Goal: Transaction & Acquisition: Book appointment/travel/reservation

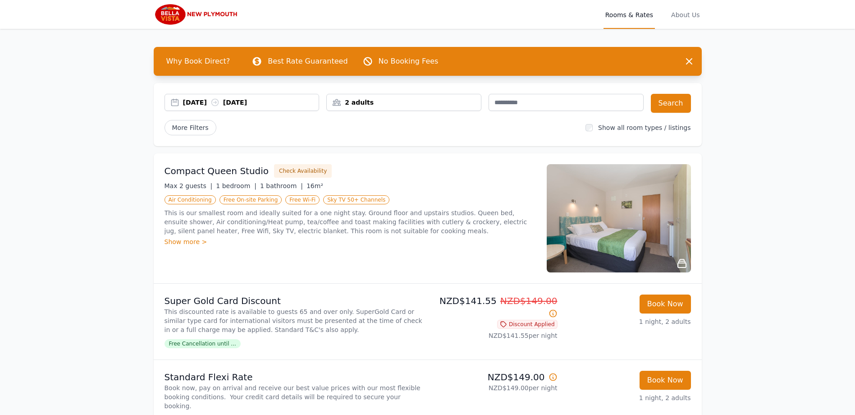
click at [407, 103] on div "2 adults" at bounding box center [404, 102] width 154 height 9
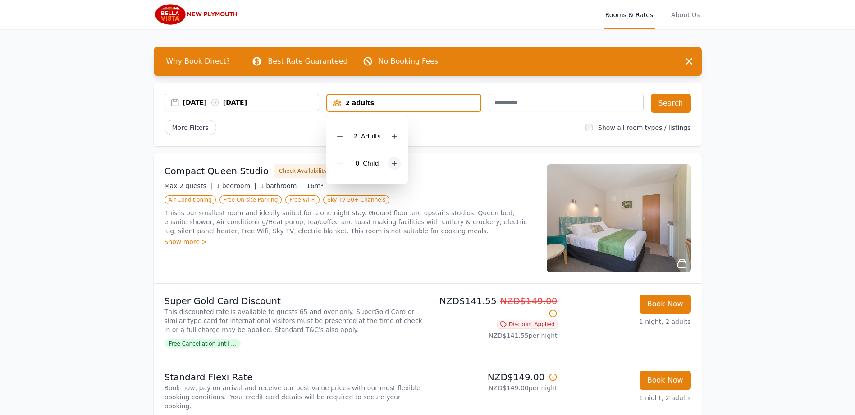
click at [393, 163] on icon at bounding box center [394, 163] width 5 height 5
click at [672, 103] on button "Search" at bounding box center [671, 103] width 40 height 19
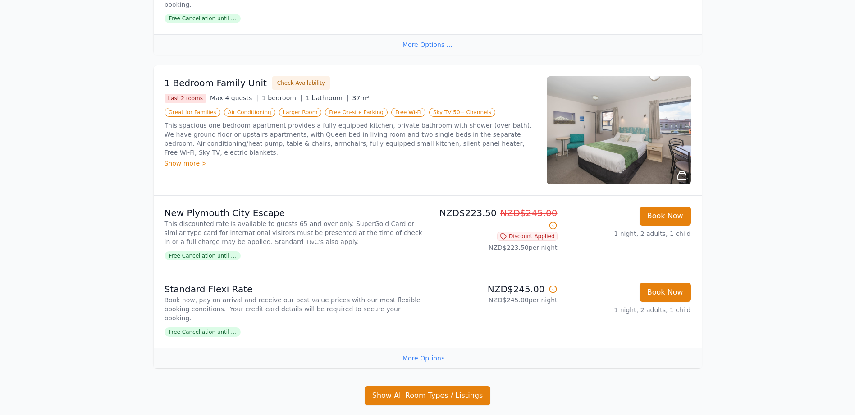
scroll to position [406, 0]
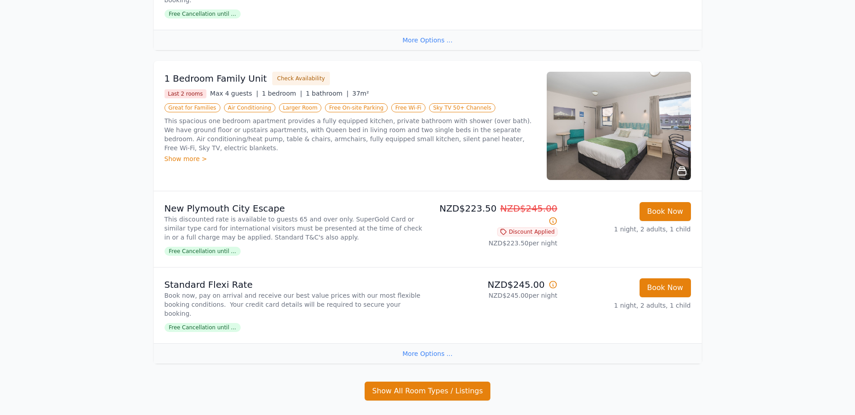
click at [608, 130] on img at bounding box center [619, 126] width 144 height 108
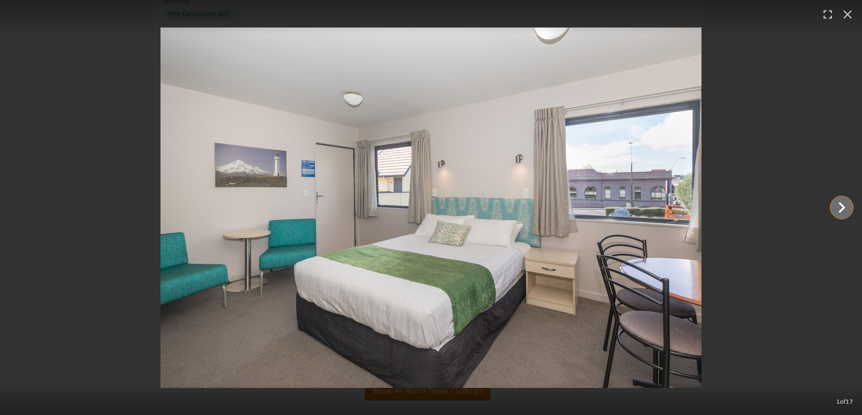
click at [839, 208] on icon "Show slide 2 of 17" at bounding box center [841, 207] width 22 height 22
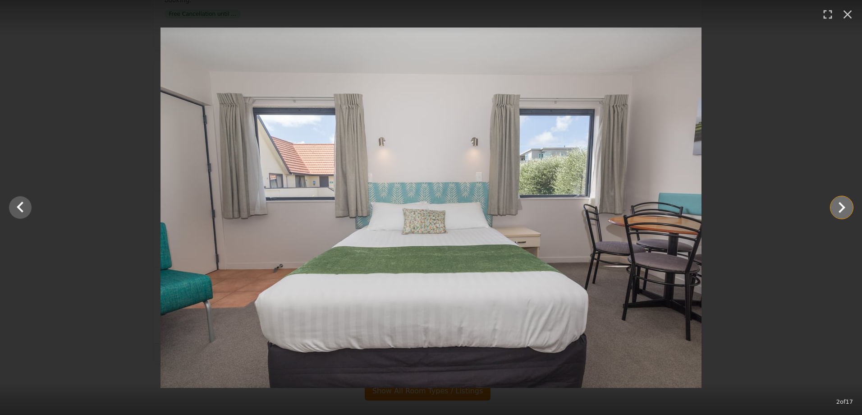
click at [839, 210] on icon "Show slide 3 of 17" at bounding box center [841, 207] width 22 height 22
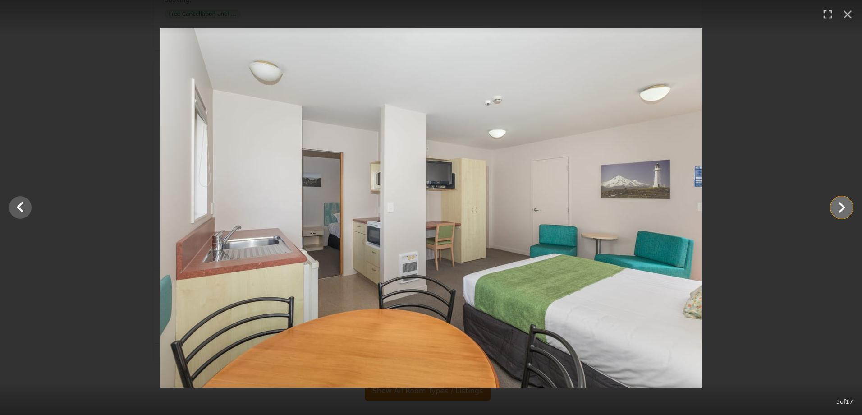
click at [840, 211] on icon "Show slide 4 of 17" at bounding box center [841, 207] width 7 height 11
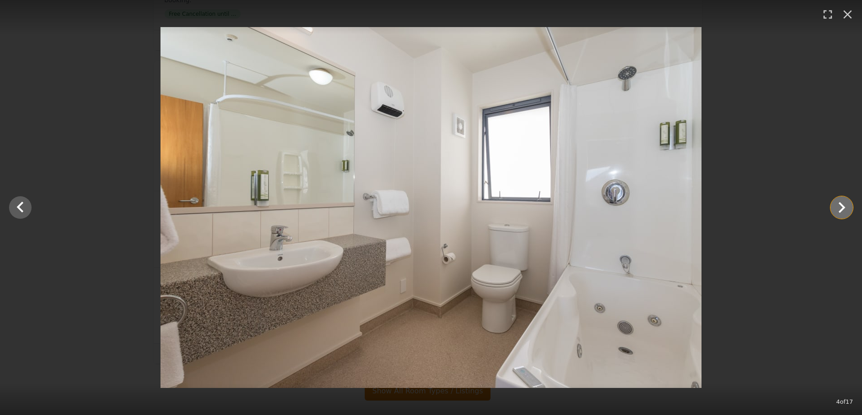
click at [836, 209] on icon "Show slide 5 of 17" at bounding box center [841, 207] width 22 height 22
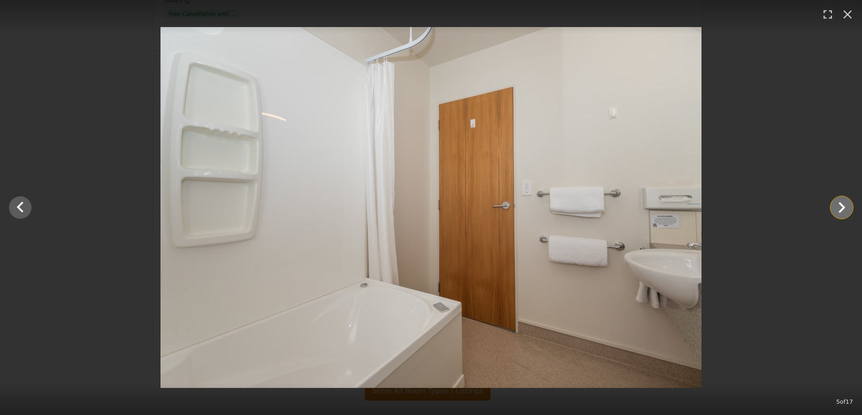
click at [839, 209] on icon "Show slide 6 of 17" at bounding box center [841, 207] width 22 height 22
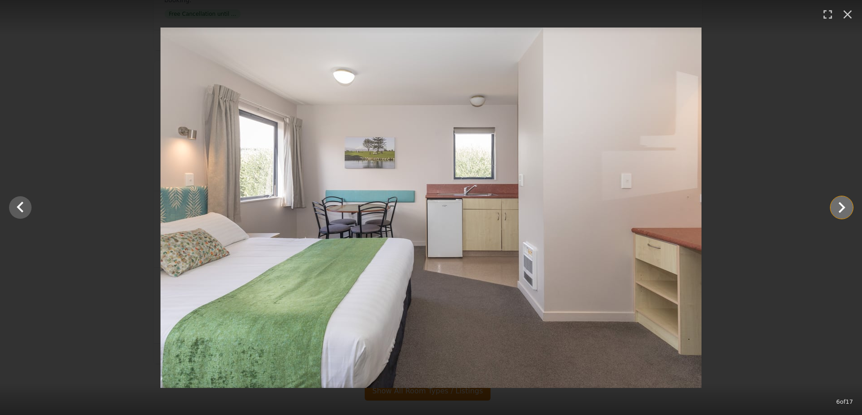
click at [838, 209] on icon "Show slide 7 of 17" at bounding box center [841, 207] width 22 height 22
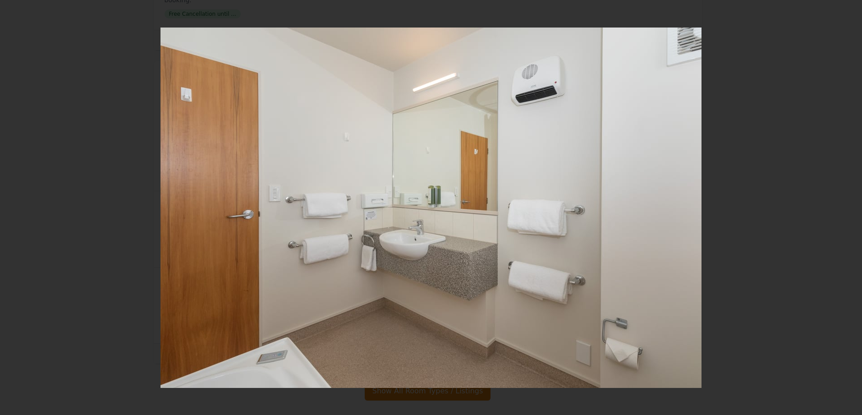
click at [838, 209] on icon "Show slide 8 of 17" at bounding box center [841, 207] width 22 height 22
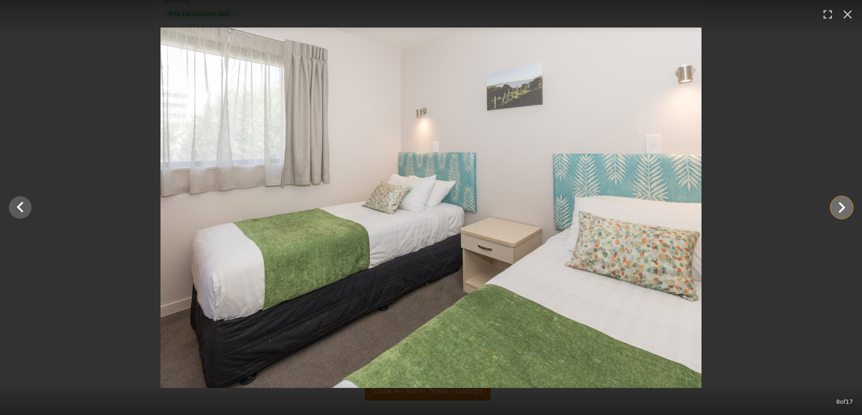
click at [838, 209] on icon "Show slide 9 of 17" at bounding box center [841, 207] width 22 height 22
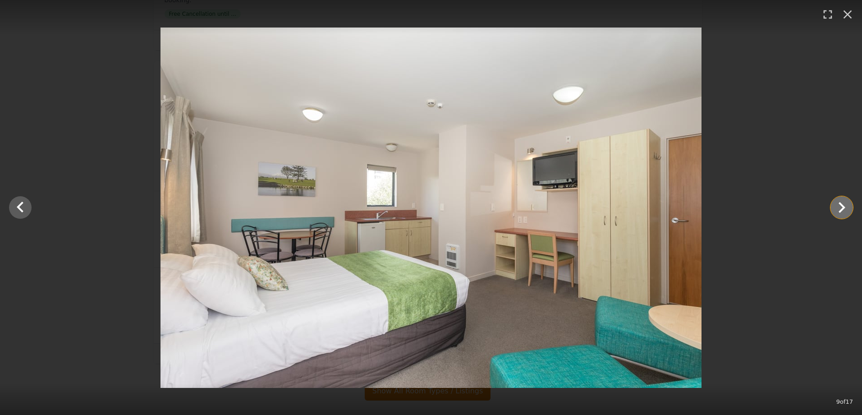
click at [838, 209] on icon "Show slide 10 of 17" at bounding box center [841, 207] width 22 height 22
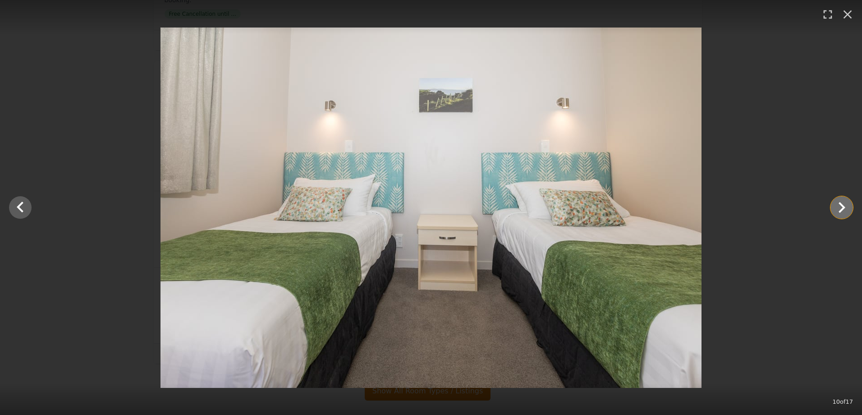
click at [838, 209] on icon "Show slide 11 of 17" at bounding box center [841, 207] width 22 height 22
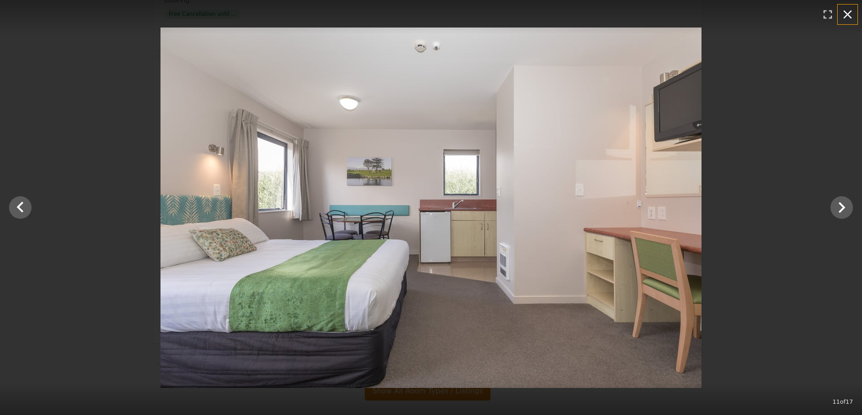
click at [849, 14] on icon "button" at bounding box center [847, 14] width 14 height 14
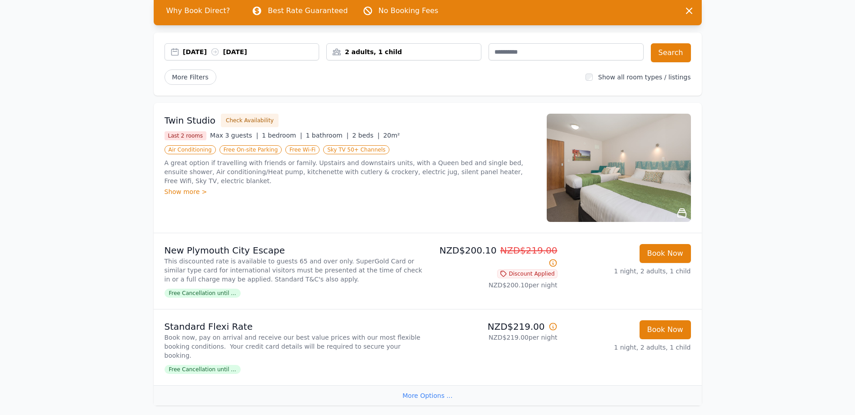
scroll to position [0, 0]
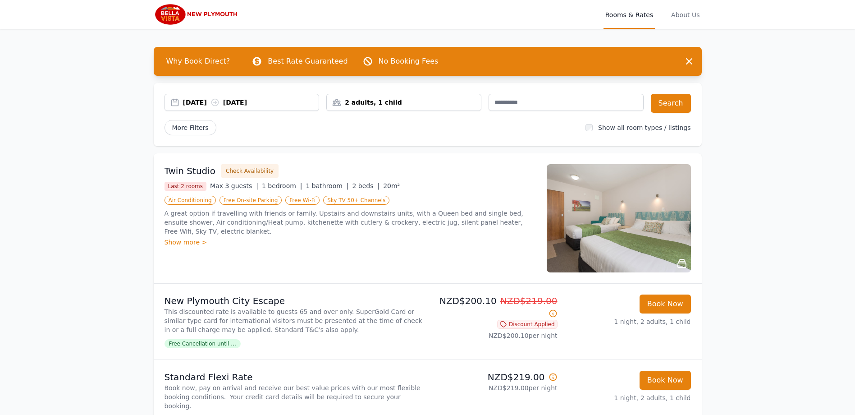
click at [202, 104] on div "[DATE] [DATE]" at bounding box center [251, 102] width 136 height 9
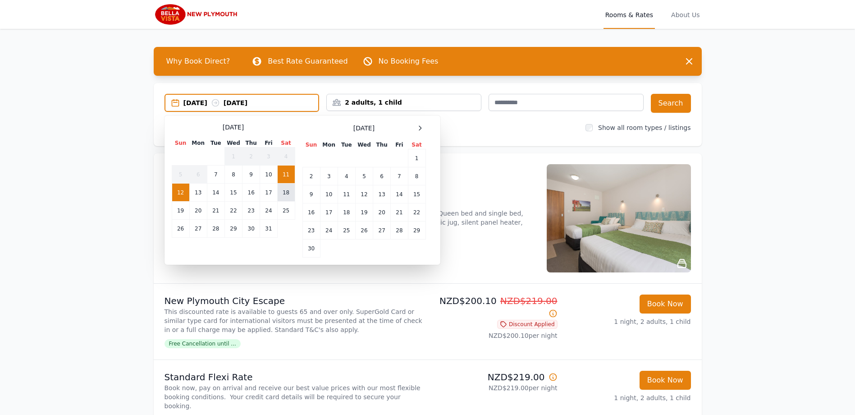
click at [286, 194] on td "18" at bounding box center [286, 192] width 18 height 18
click at [180, 211] on td "19" at bounding box center [181, 210] width 18 height 18
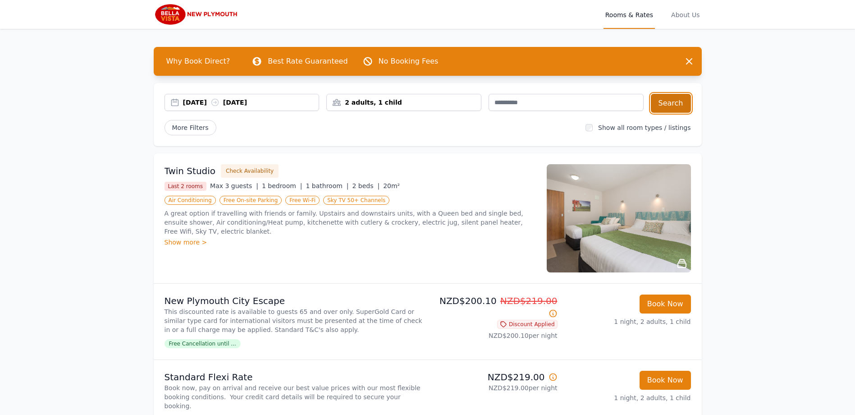
click at [667, 104] on button "Search" at bounding box center [671, 103] width 40 height 19
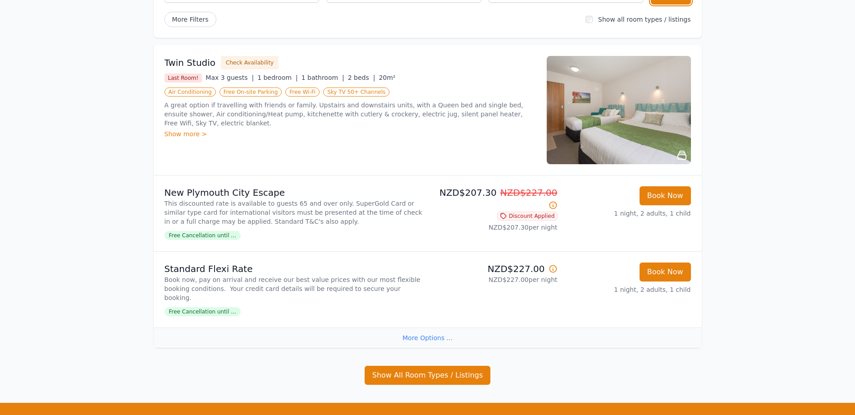
scroll to position [193, 0]
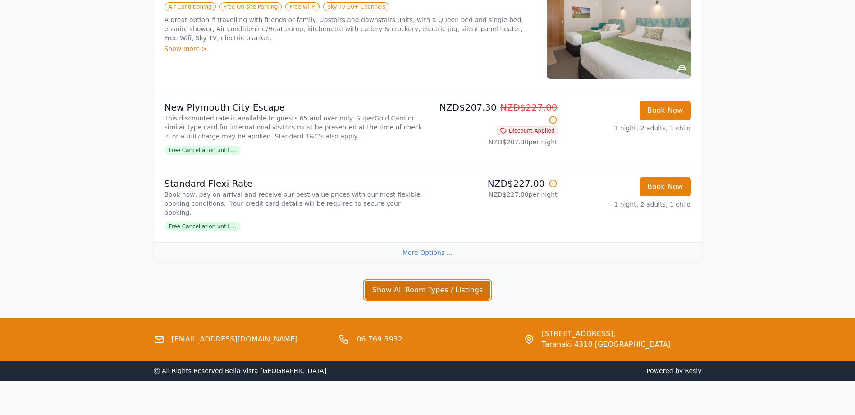
click at [438, 285] on button "Show All Room Types / Listings" at bounding box center [428, 289] width 126 height 19
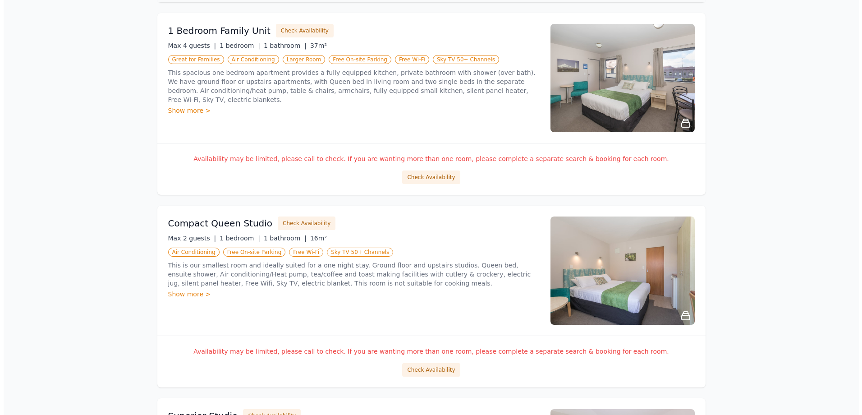
scroll to position [509, 0]
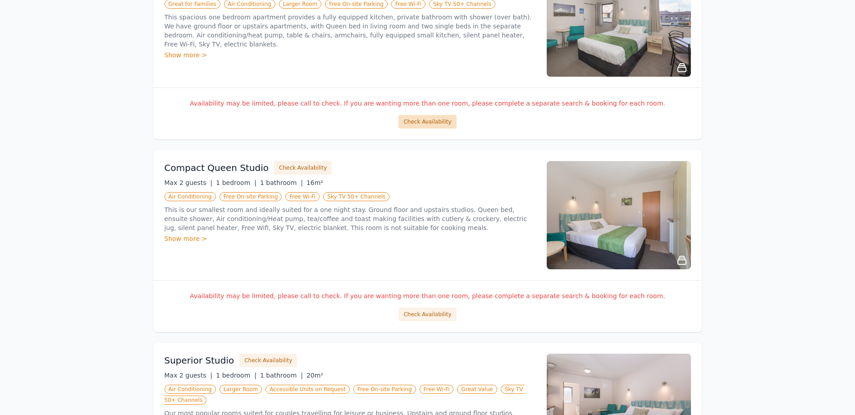
click at [424, 115] on button "Check Availability" at bounding box center [427, 122] width 58 height 14
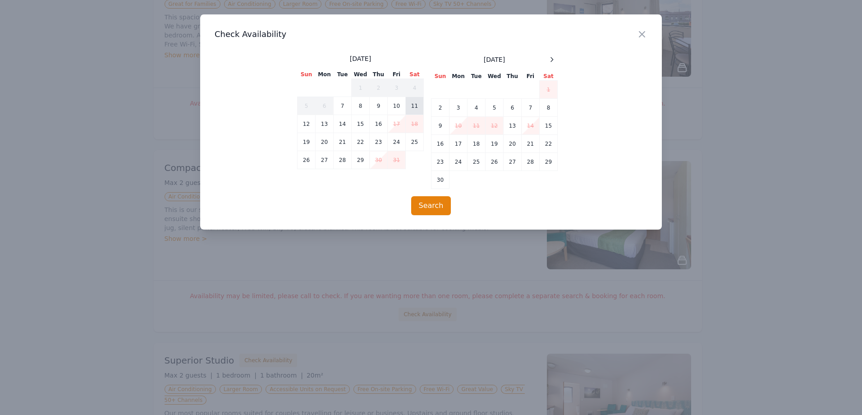
click at [411, 106] on td "11" at bounding box center [415, 106] width 18 height 18
click at [307, 129] on td "12" at bounding box center [306, 124] width 18 height 18
click at [423, 206] on button "Search" at bounding box center [431, 205] width 40 height 19
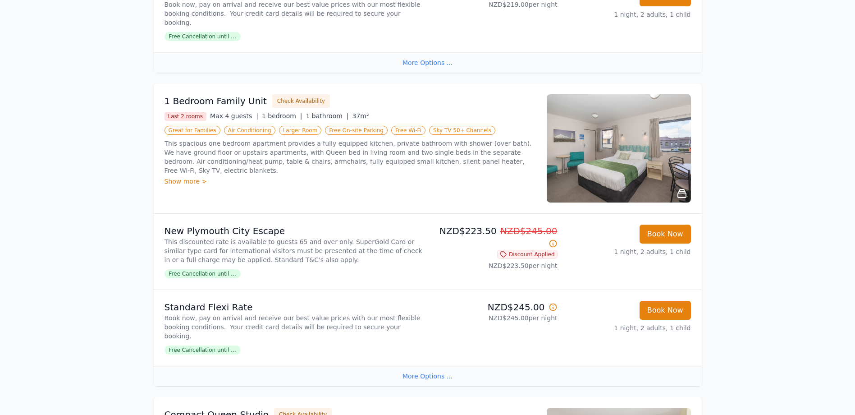
scroll to position [360, 0]
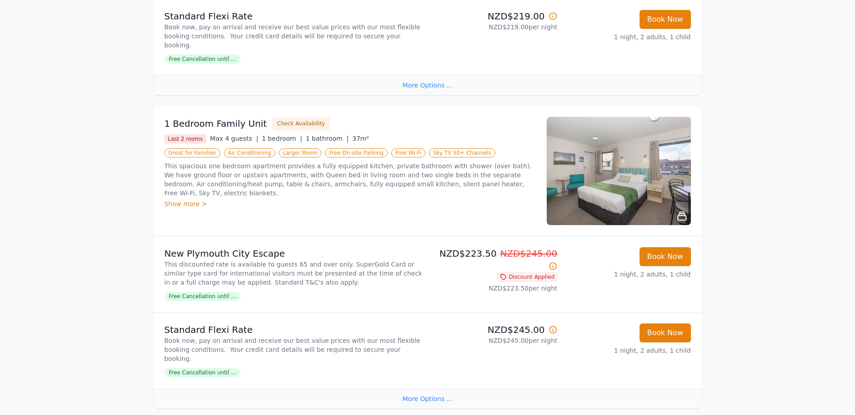
click at [186, 199] on div "Show more >" at bounding box center [349, 203] width 371 height 9
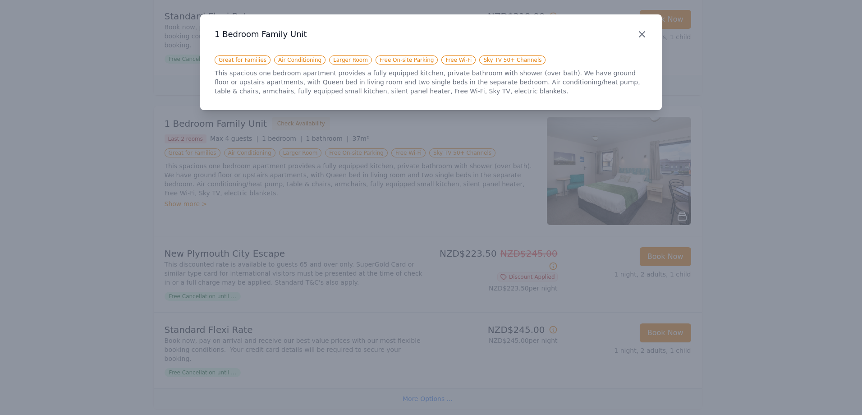
click at [641, 37] on icon "button" at bounding box center [641, 34] width 11 height 11
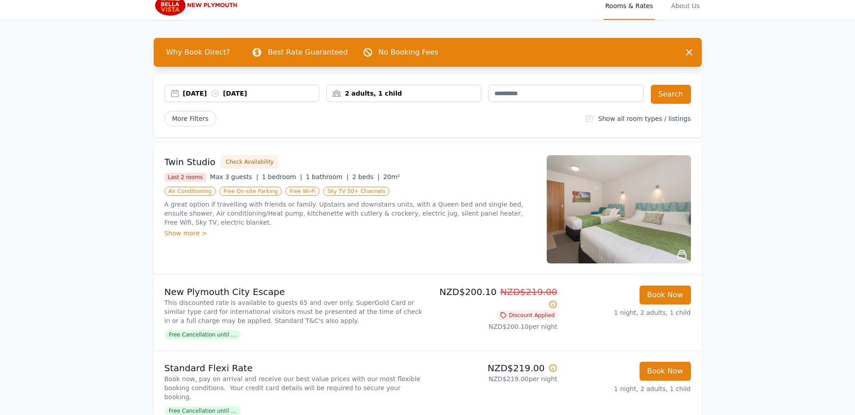
scroll to position [0, 0]
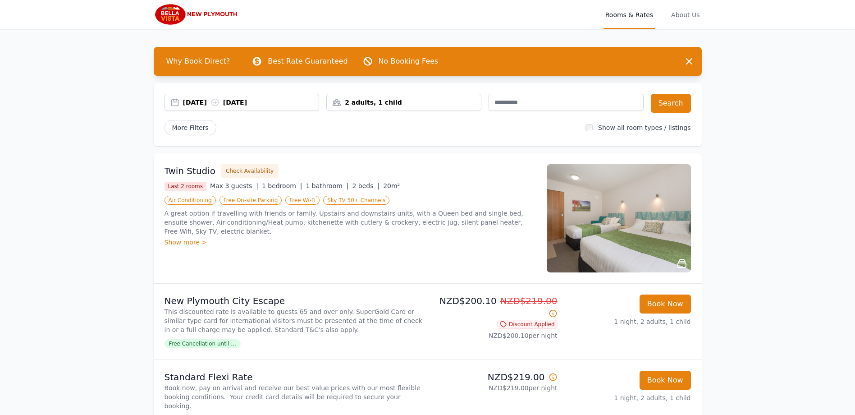
click at [201, 102] on div "[DATE] [DATE]" at bounding box center [251, 102] width 136 height 9
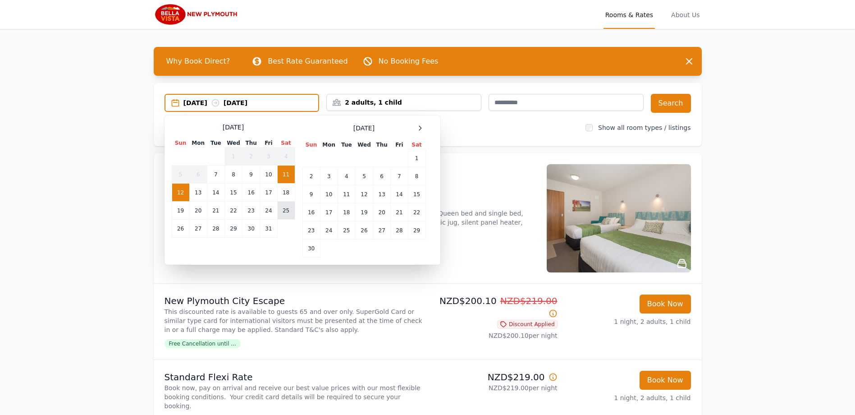
click at [286, 211] on td "25" at bounding box center [286, 210] width 18 height 18
click at [180, 231] on td "26" at bounding box center [181, 228] width 18 height 18
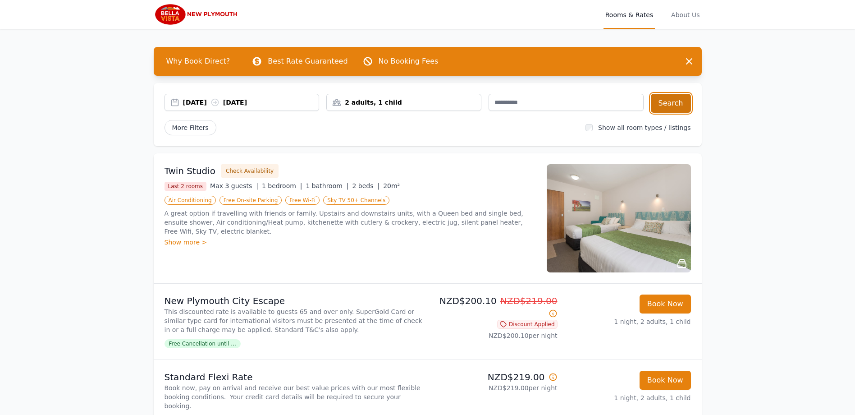
click at [676, 103] on button "Search" at bounding box center [671, 103] width 40 height 19
